Goal: Check status: Check status

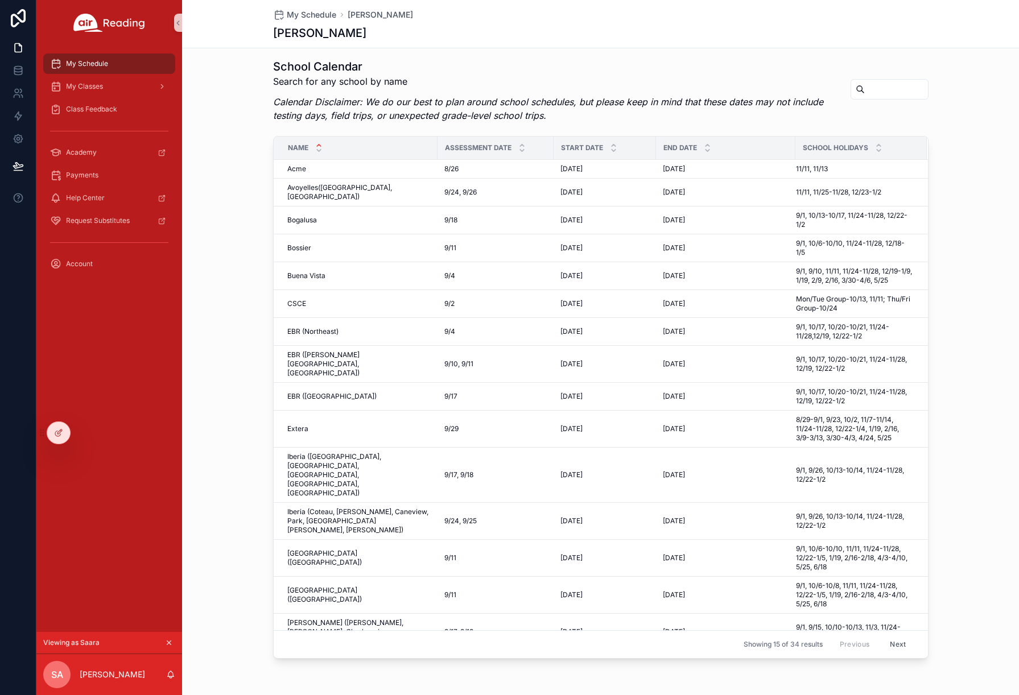
scroll to position [594, 0]
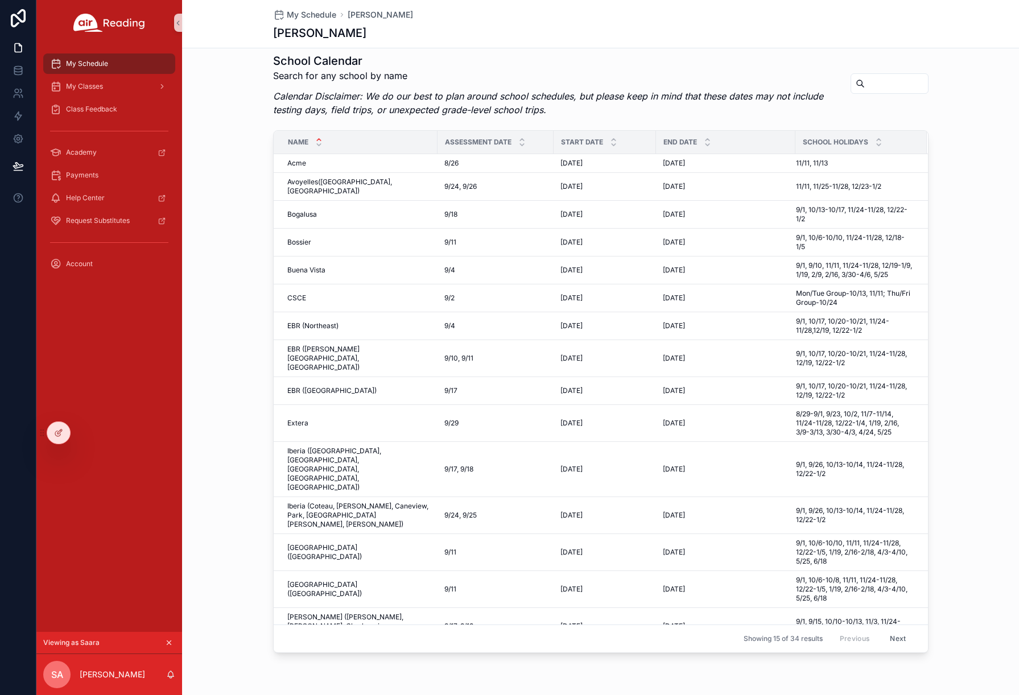
click at [503, 19] on div "My Schedule [PERSON_NAME]" at bounding box center [600, 14] width 655 height 11
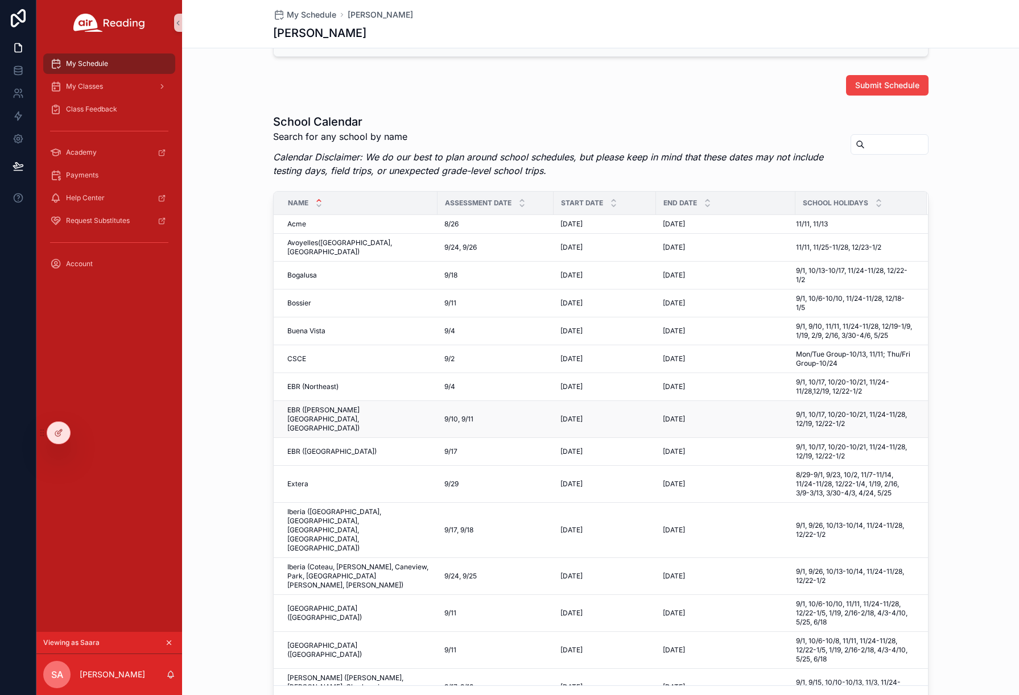
scroll to position [531, 0]
click at [571, 343] on td "[DATE] [DATE]" at bounding box center [605, 333] width 102 height 28
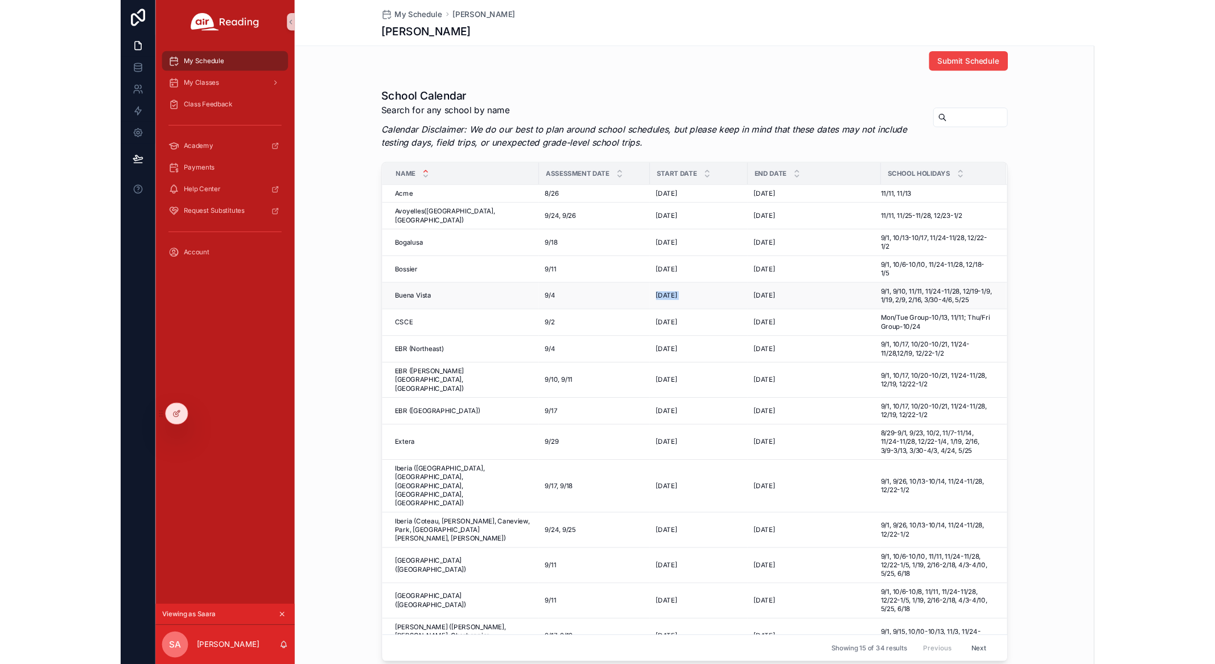
scroll to position [559, 0]
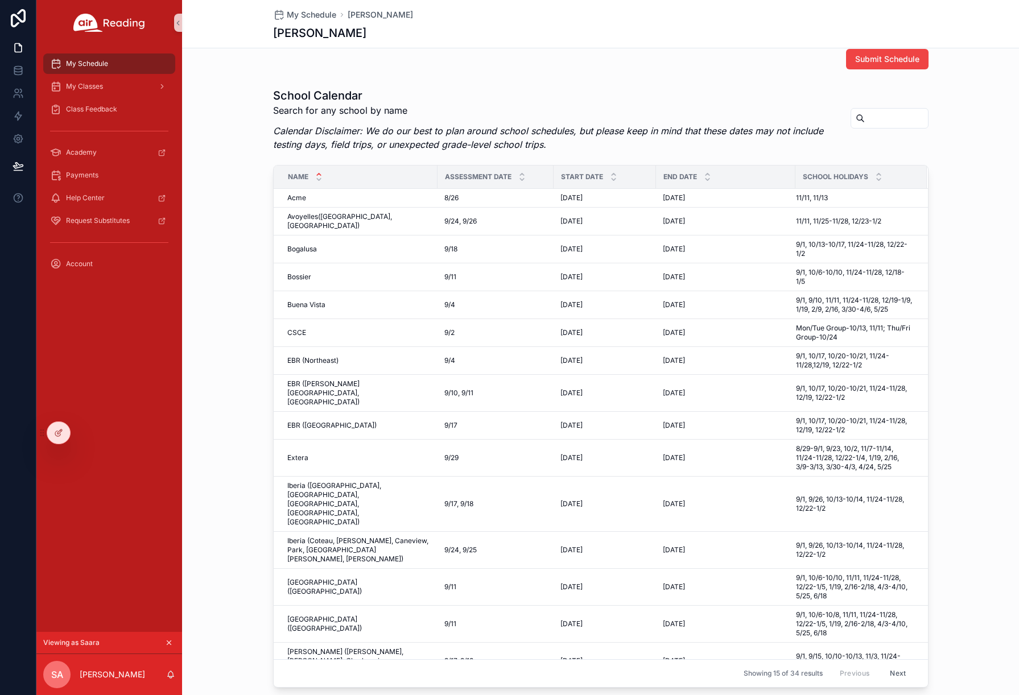
click at [515, 32] on div "[PERSON_NAME]" at bounding box center [600, 33] width 655 height 16
click at [600, 39] on div "[PERSON_NAME]" at bounding box center [600, 33] width 655 height 16
click at [556, 39] on div "[PERSON_NAME]" at bounding box center [600, 33] width 655 height 16
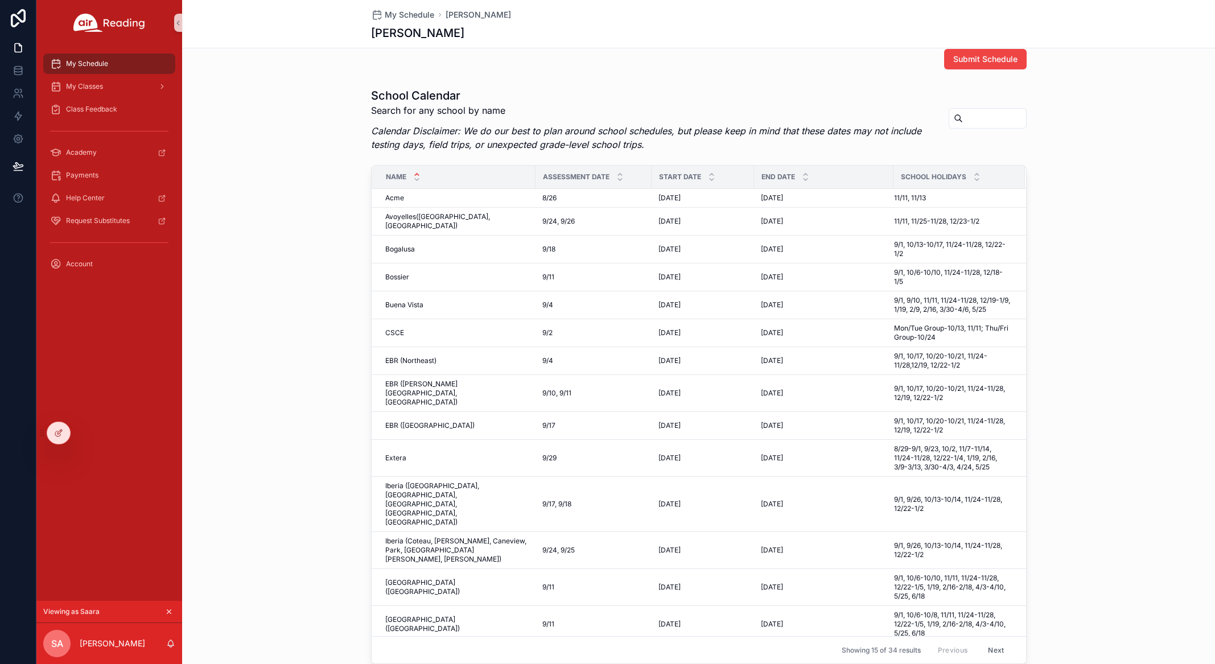
click at [291, 183] on div "School Calendar Search for any school by name Calendar Disclaimer: We do our be…" at bounding box center [698, 375] width 1033 height 585
